Goal: Task Accomplishment & Management: Manage account settings

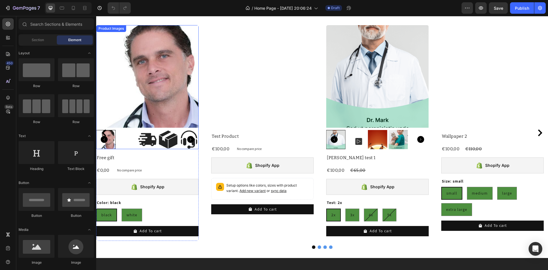
scroll to position [571, 0]
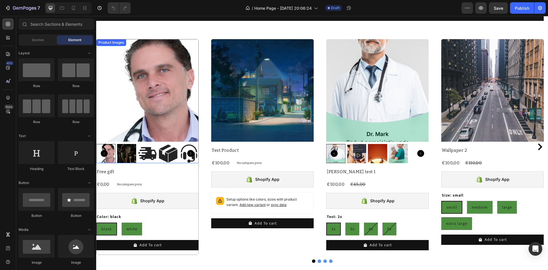
click at [127, 95] on img at bounding box center [147, 90] width 103 height 103
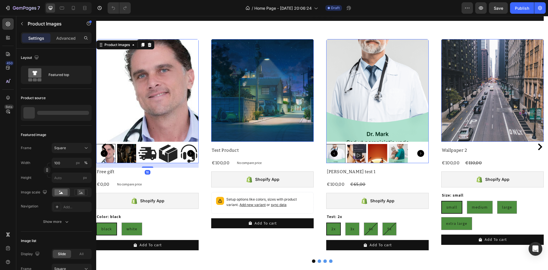
click at [67, 38] on p "Advanced" at bounding box center [65, 38] width 19 height 6
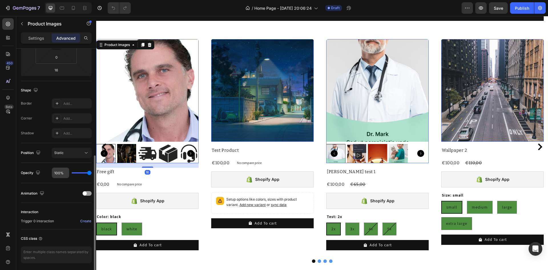
scroll to position [135, 0]
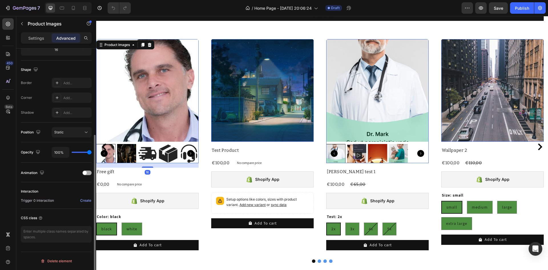
click at [85, 174] on span at bounding box center [85, 173] width 4 height 4
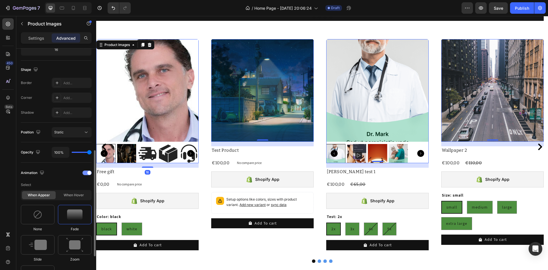
scroll to position [163, 0]
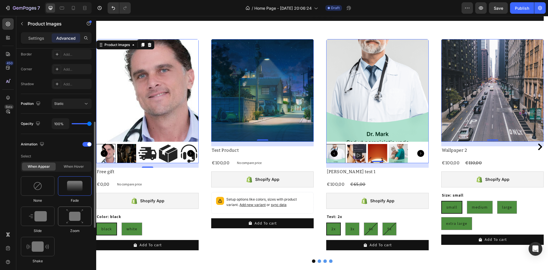
click at [72, 214] on img at bounding box center [74, 216] width 17 height 15
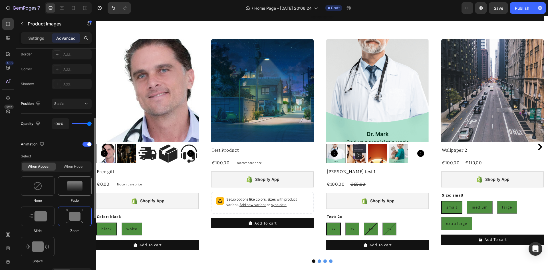
click at [74, 187] on img at bounding box center [74, 186] width 15 height 10
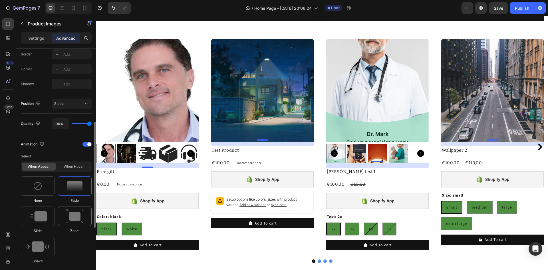
click at [75, 218] on img at bounding box center [74, 216] width 17 height 15
click at [73, 184] on img at bounding box center [74, 186] width 15 height 10
click at [41, 184] on img at bounding box center [37, 185] width 9 height 9
click at [72, 186] on img at bounding box center [74, 186] width 15 height 10
click at [142, 101] on img at bounding box center [147, 90] width 103 height 103
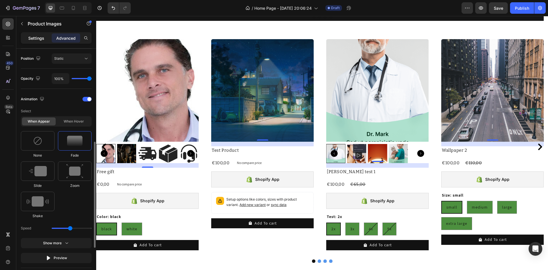
click at [28, 39] on p "Settings" at bounding box center [36, 38] width 16 height 6
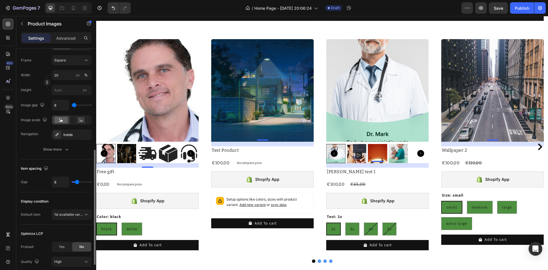
scroll to position [252, 0]
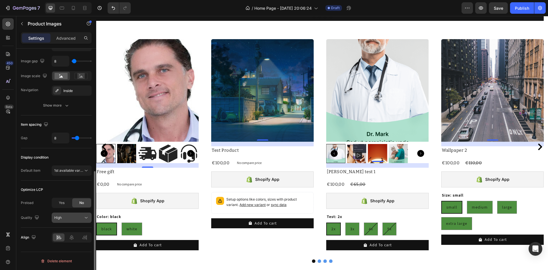
click at [80, 218] on div "High" at bounding box center [68, 217] width 29 height 5
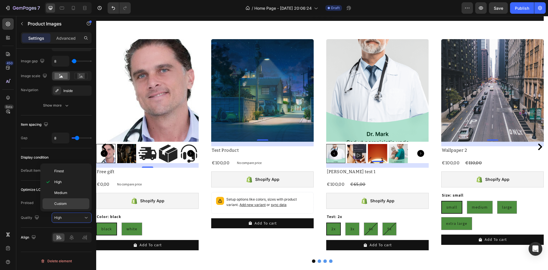
click at [63, 206] on div "Custom" at bounding box center [66, 203] width 47 height 11
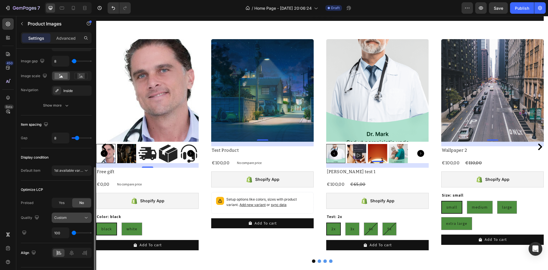
scroll to position [268, 0]
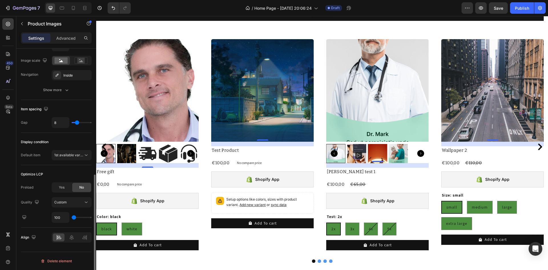
type input "250"
drag, startPoint x: 75, startPoint y: 218, endPoint x: 83, endPoint y: 218, distance: 7.4
type input "250"
click at [83, 218] on input "range" at bounding box center [82, 217] width 20 height 1
type input "400"
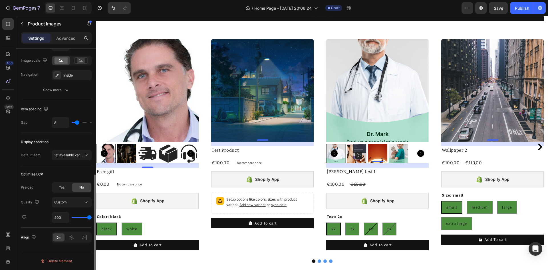
drag, startPoint x: 83, startPoint y: 218, endPoint x: 92, endPoint y: 217, distance: 9.1
type input "400"
click at [92, 217] on input "range" at bounding box center [82, 217] width 20 height 1
drag, startPoint x: 89, startPoint y: 219, endPoint x: 70, endPoint y: 218, distance: 19.4
click at [70, 218] on div "400" at bounding box center [72, 217] width 40 height 11
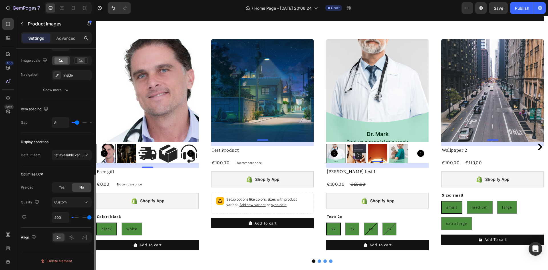
type input "100"
drag, startPoint x: 89, startPoint y: 217, endPoint x: 70, endPoint y: 218, distance: 18.8
type input "100"
click at [72, 218] on input "range" at bounding box center [82, 217] width 20 height 1
click at [83, 203] on div "Custom" at bounding box center [68, 202] width 29 height 5
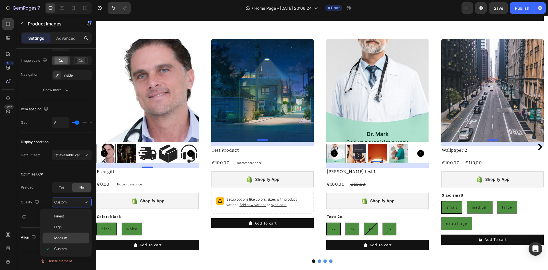
click at [69, 238] on p "Medium" at bounding box center [70, 237] width 33 height 5
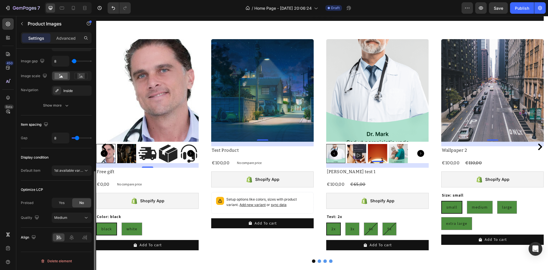
scroll to position [252, 0]
click at [37, 218] on icon "button" at bounding box center [37, 217] width 4 height 4
click at [36, 238] on icon "button" at bounding box center [38, 237] width 6 height 6
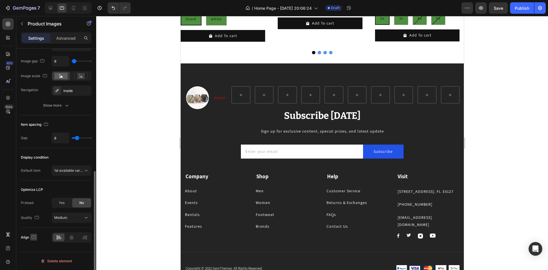
scroll to position [485, 0]
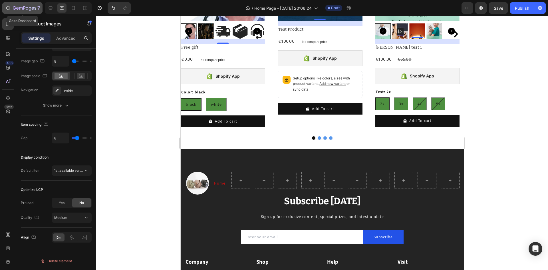
click at [8, 10] on icon "button" at bounding box center [8, 8] width 3 height 4
